Goal: Information Seeking & Learning: Learn about a topic

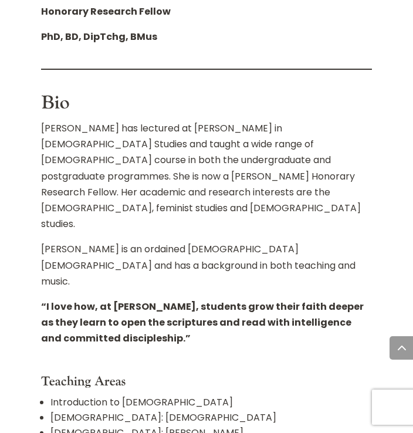
scroll to position [892, 0]
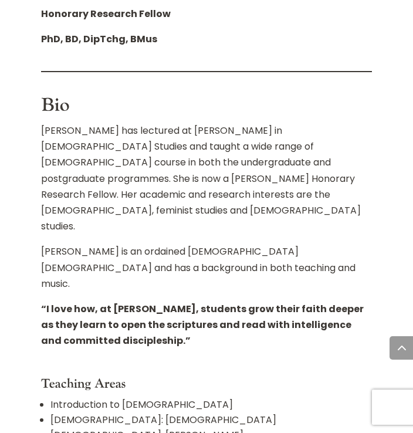
click at [178, 243] on p "[PERSON_NAME] is an ordained [DEMOGRAPHIC_DATA] [DEMOGRAPHIC_DATA] and has a ba…" at bounding box center [206, 271] width 330 height 57
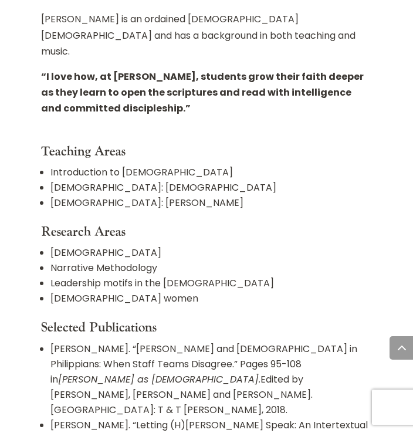
scroll to position [1126, 0]
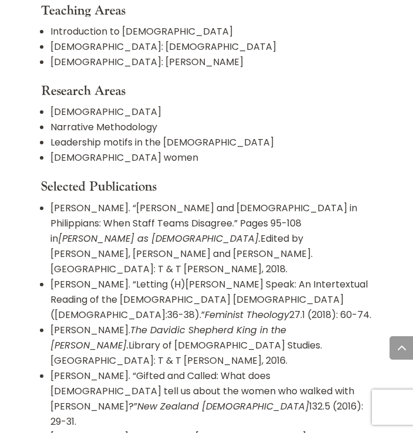
scroll to position [1267, 0]
